Goal: Task Accomplishment & Management: Use online tool/utility

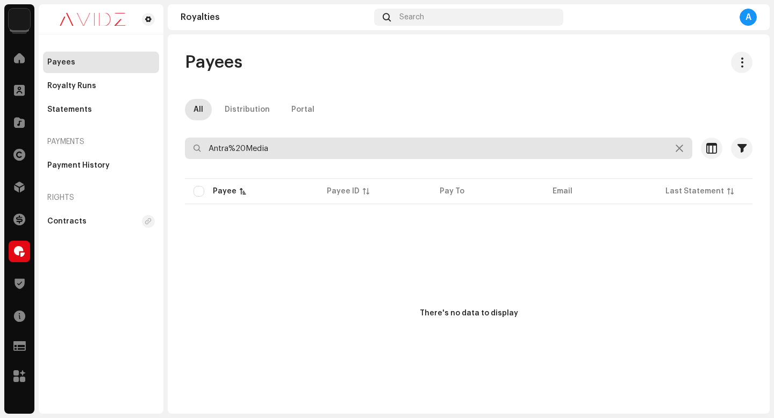
click at [407, 151] on input "Antra%20Media" at bounding box center [438, 148] width 507 height 21
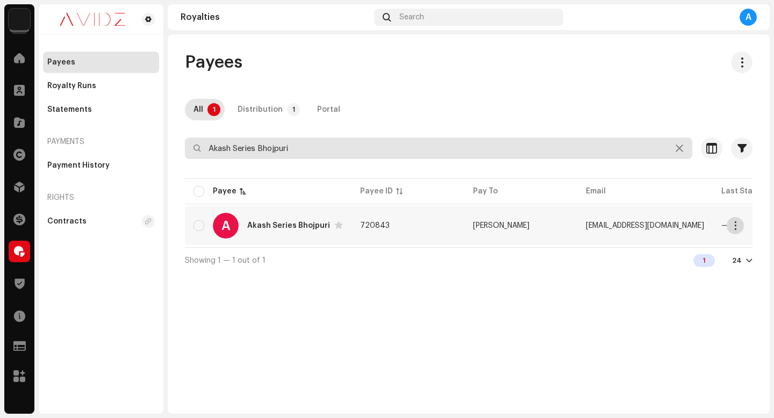
type input "Akash Series Bhojpuri"
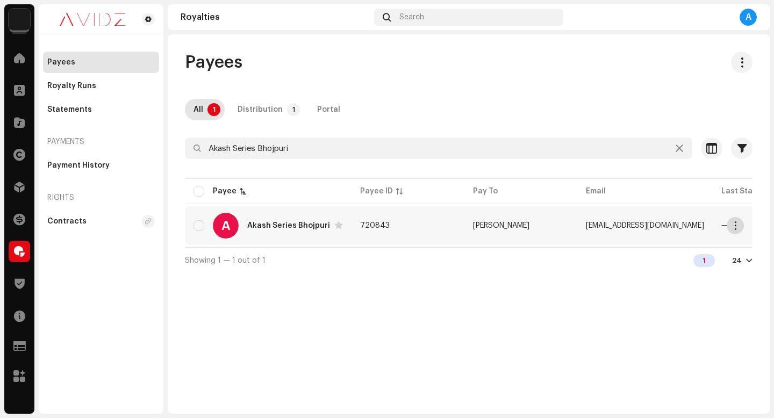
click at [736, 232] on button "button" at bounding box center [734, 225] width 17 height 17
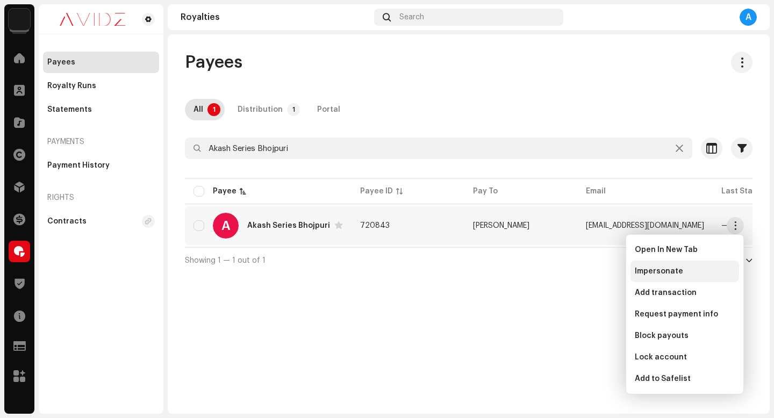
click at [693, 274] on div "Impersonate" at bounding box center [684, 271] width 100 height 9
